Goal: Manage account settings

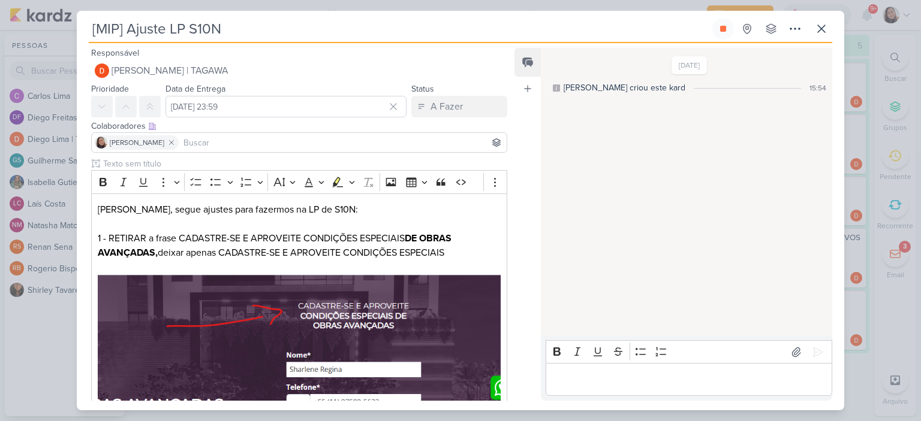
scroll to position [556, 0]
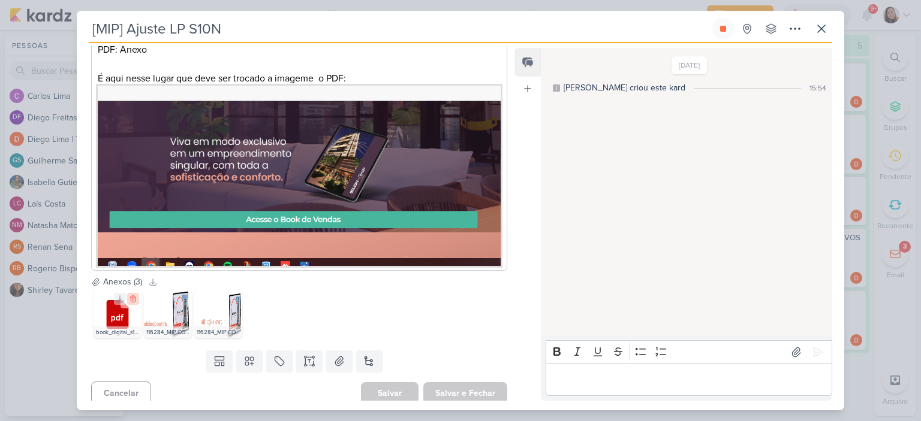
click at [131, 295] on icon at bounding box center [133, 299] width 8 height 8
click at [334, 351] on button at bounding box center [339, 362] width 26 height 22
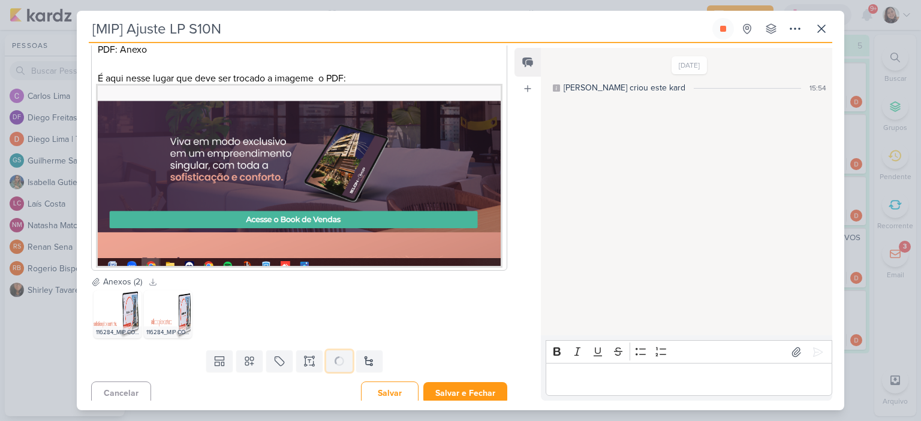
scroll to position [556, 0]
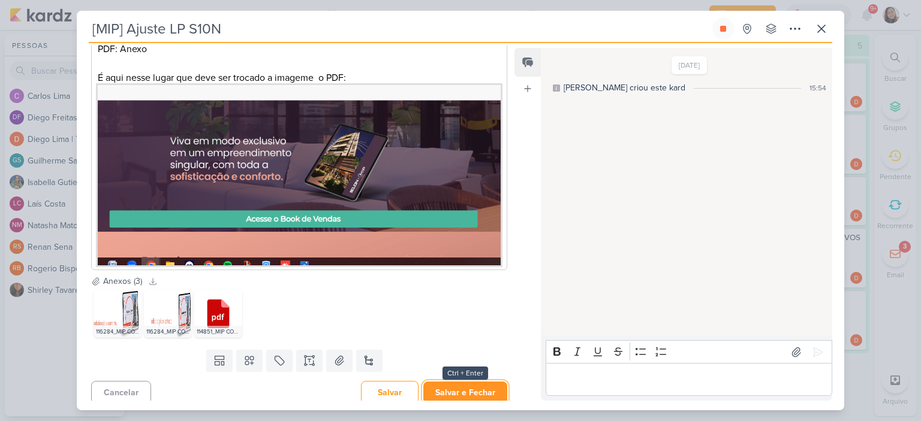
click at [455, 386] on button "Salvar e Fechar" at bounding box center [465, 393] width 84 height 22
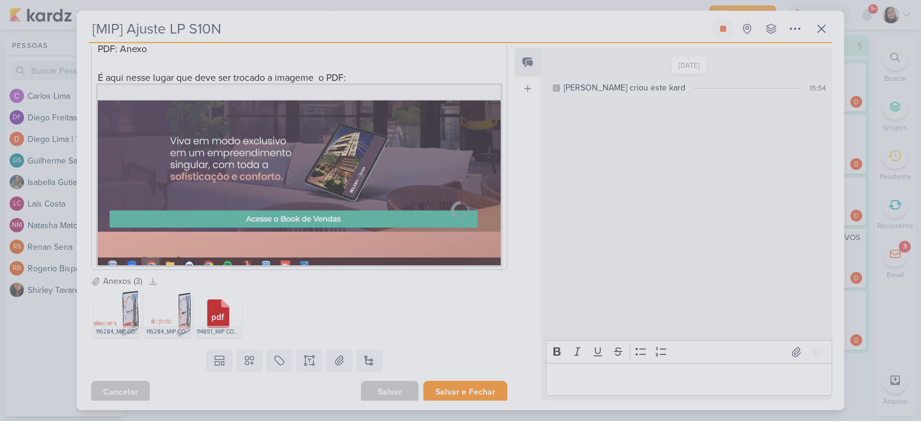
scroll to position [556, 0]
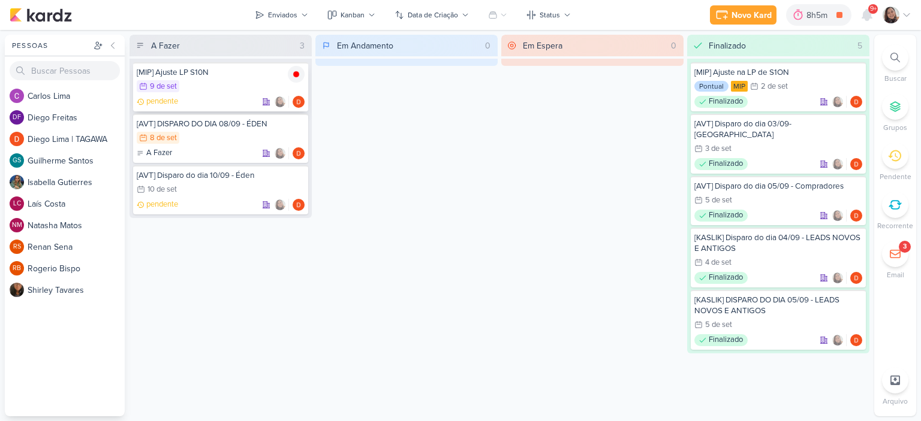
click at [296, 77] on img at bounding box center [296, 74] width 17 height 17
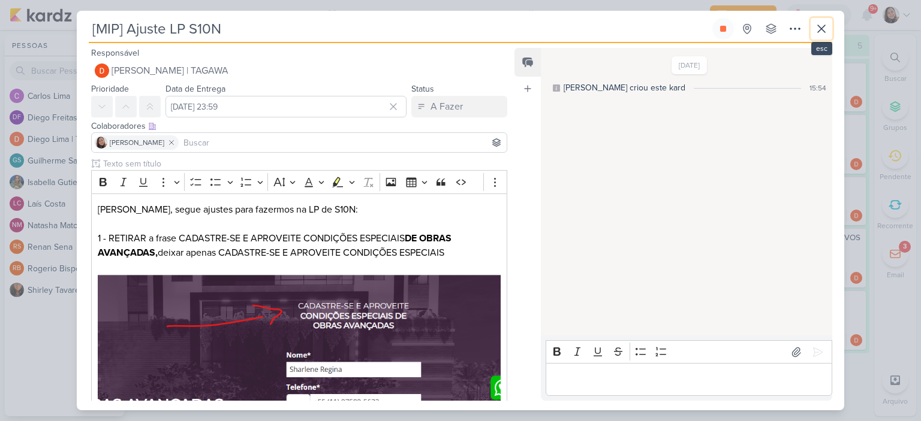
drag, startPoint x: 817, startPoint y: 28, endPoint x: 737, endPoint y: 47, distance: 83.1
click at [817, 27] on icon at bounding box center [821, 29] width 14 height 14
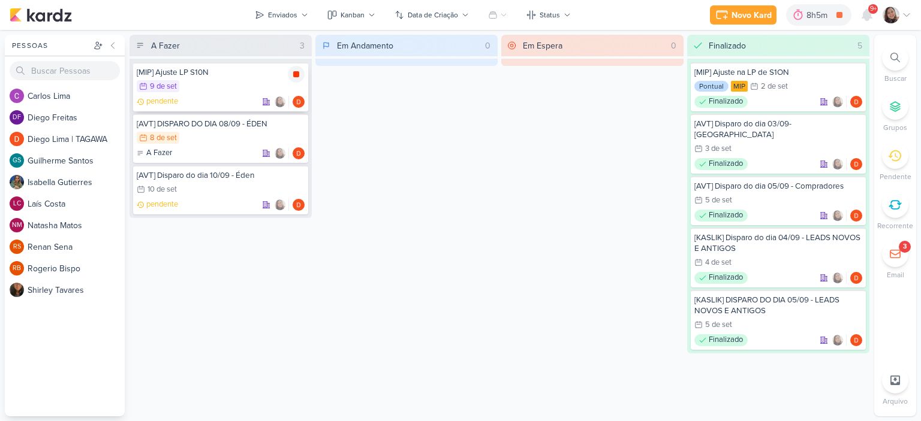
click at [291, 74] on icon at bounding box center [296, 75] width 10 height 10
click at [61, 16] on img at bounding box center [41, 15] width 62 height 14
